Goal: Submit feedback/report problem

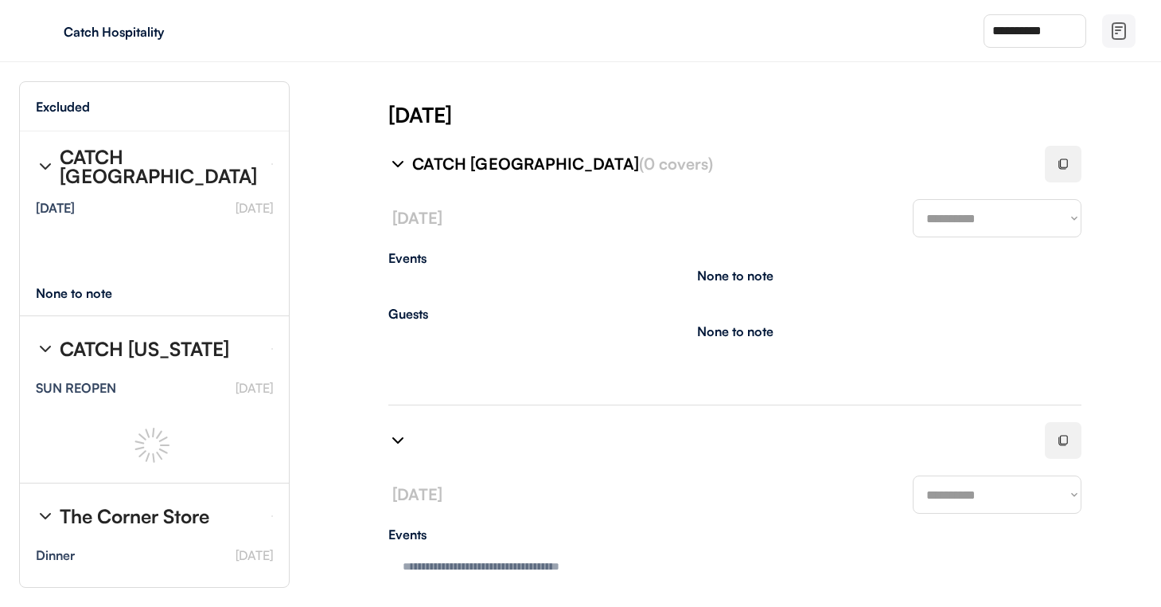
type textarea "**********"
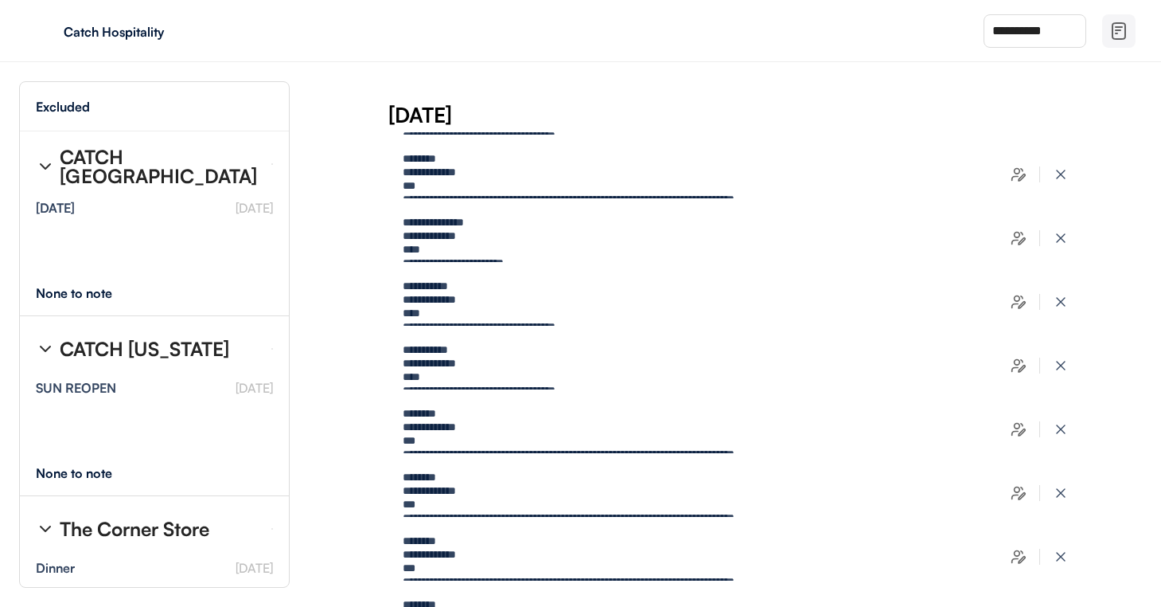
select select "********"
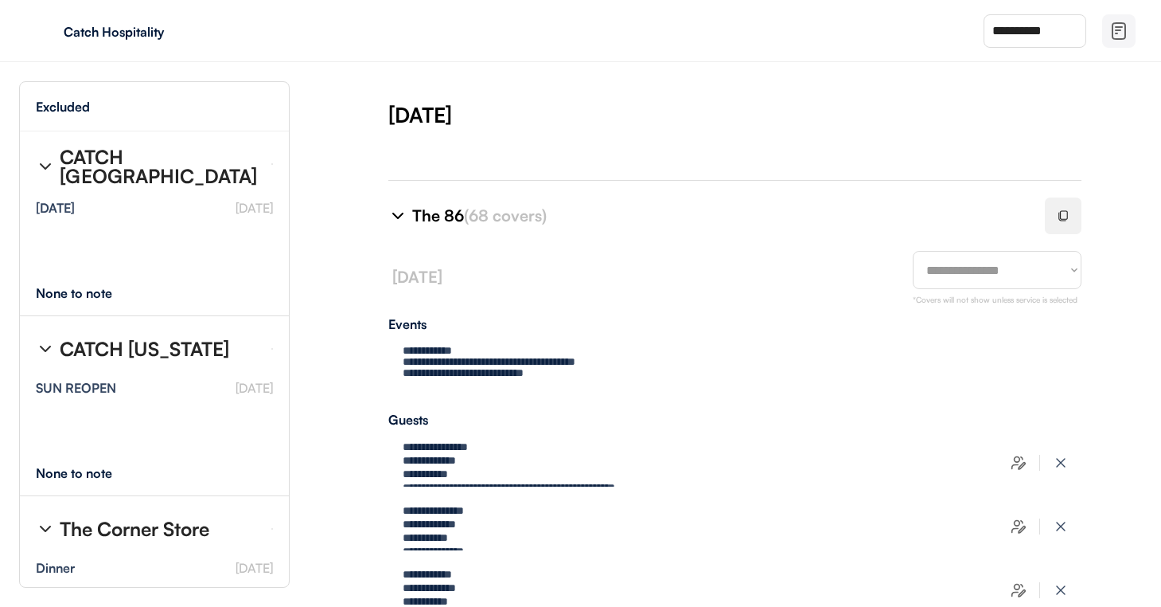
scroll to position [3264, 0]
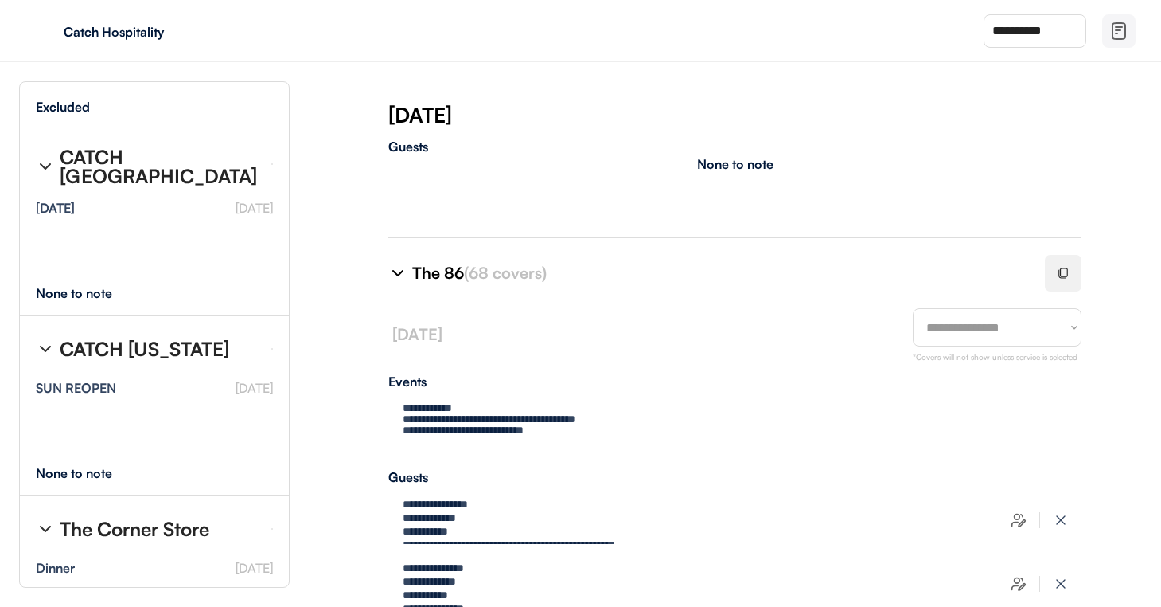
click at [1066, 277] on div at bounding box center [1063, 273] width 37 height 37
